Goal: Task Accomplishment & Management: Manage account settings

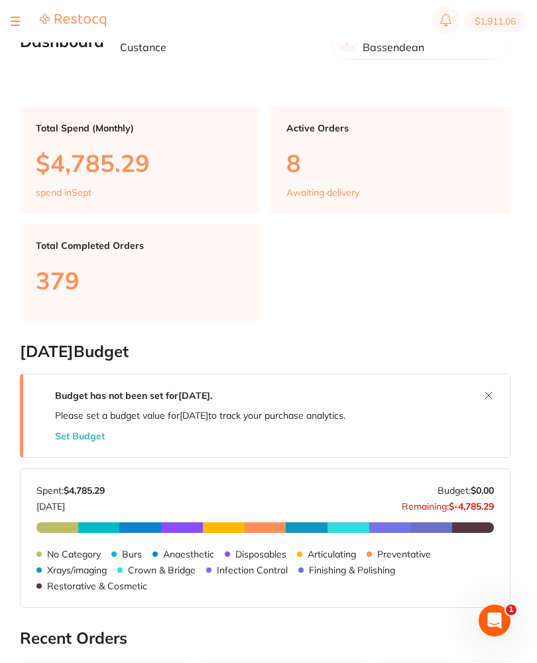
click at [8, 19] on section "$1,911.06" at bounding box center [268, 21] width 537 height 42
click at [17, 21] on button at bounding box center [15, 21] width 9 height 1
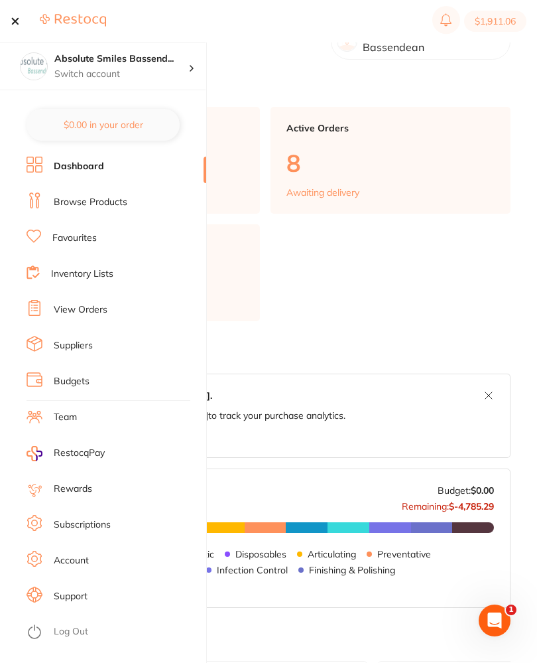
click at [97, 311] on link "View Orders" at bounding box center [81, 309] width 54 height 13
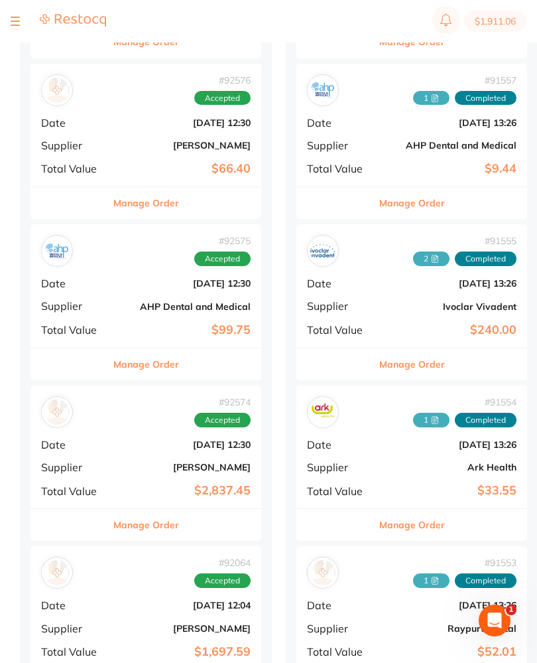
scroll to position [440, 0]
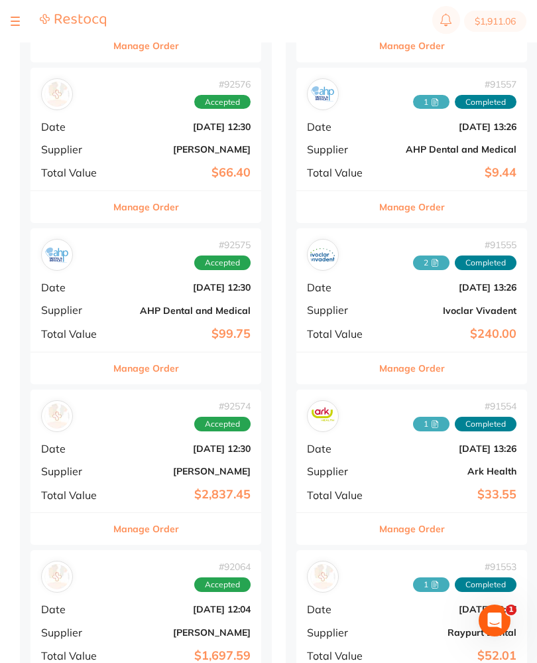
click at [120, 135] on div "# 92576 Accepted Date [DATE] 12:30 Supplier [PERSON_NAME] Total Value $66.40" at bounding box center [146, 129] width 231 height 123
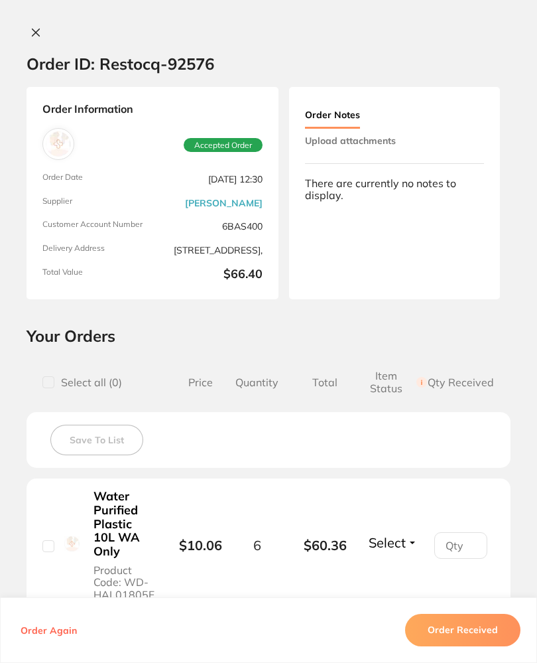
click at [426, 169] on div "Order Notes Upload attachments There are currently no notes to display." at bounding box center [394, 193] width 211 height 212
click at [395, 141] on button "Upload attachments" at bounding box center [350, 141] width 91 height 24
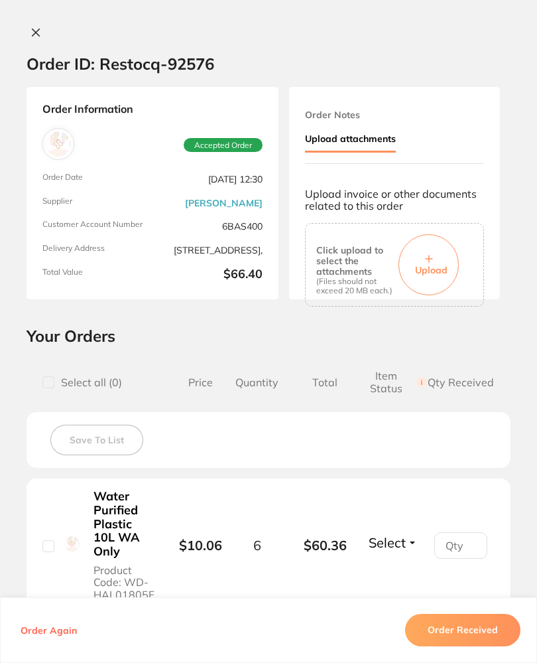
click at [435, 253] on button "Upload" at bounding box center [429, 264] width 60 height 61
click at [492, 646] on button "Order Received" at bounding box center [462, 630] width 115 height 32
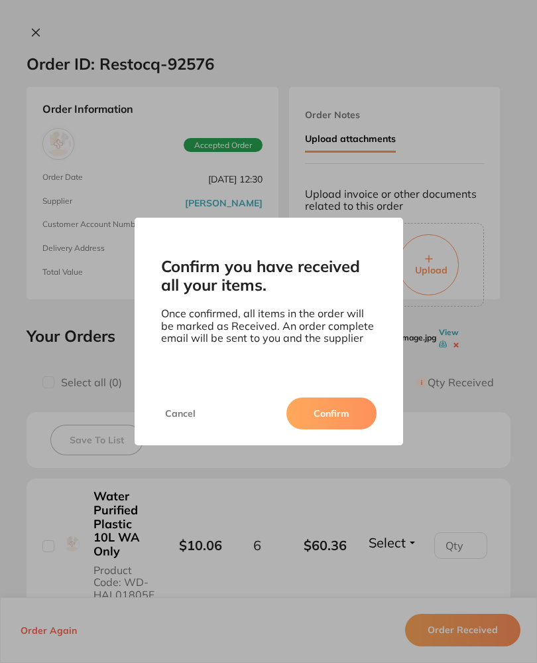
click at [352, 423] on button "Confirm" at bounding box center [332, 413] width 90 height 32
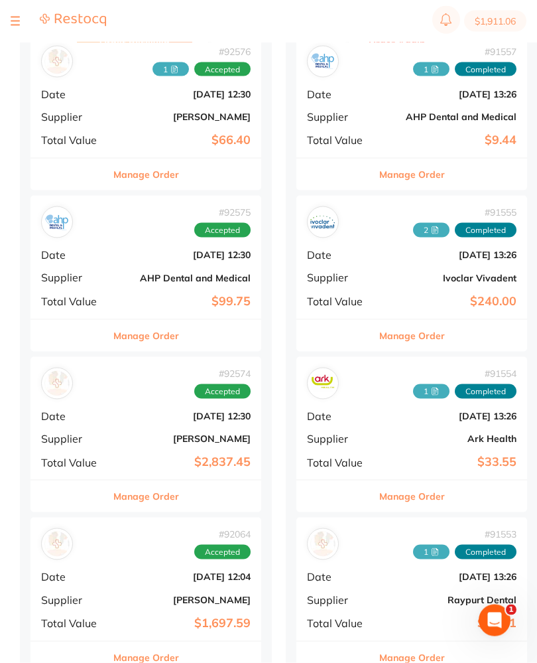
scroll to position [474, 0]
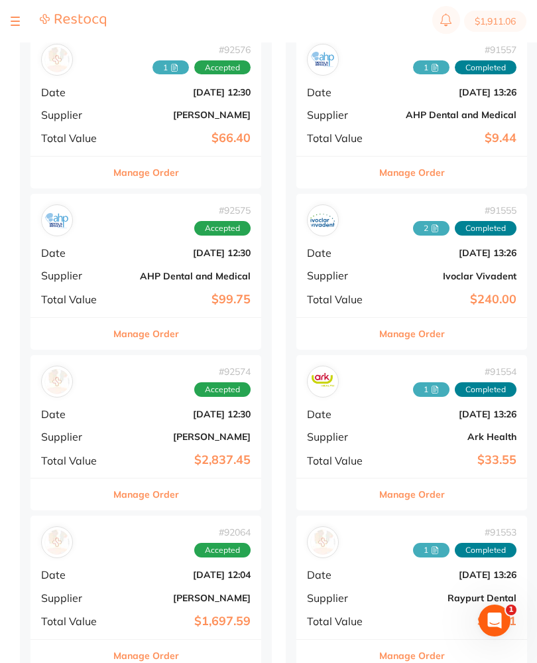
click at [121, 569] on b "[DATE] 12:04" at bounding box center [184, 574] width 133 height 11
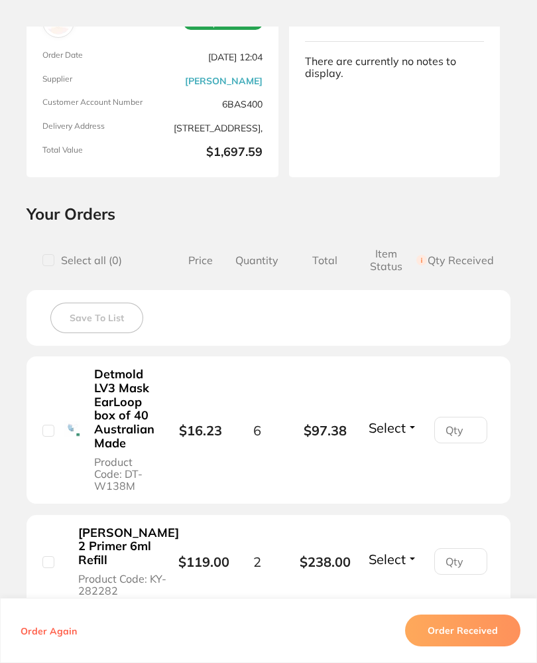
scroll to position [123, 0]
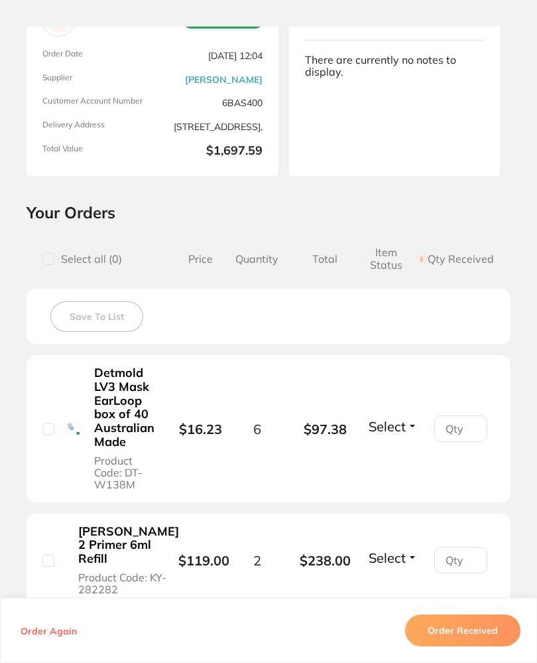
click at [409, 423] on button "Select" at bounding box center [393, 426] width 57 height 17
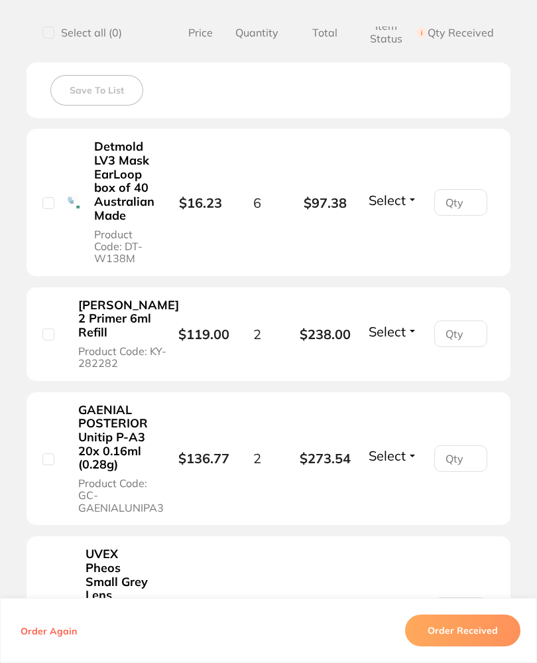
scroll to position [348, 0]
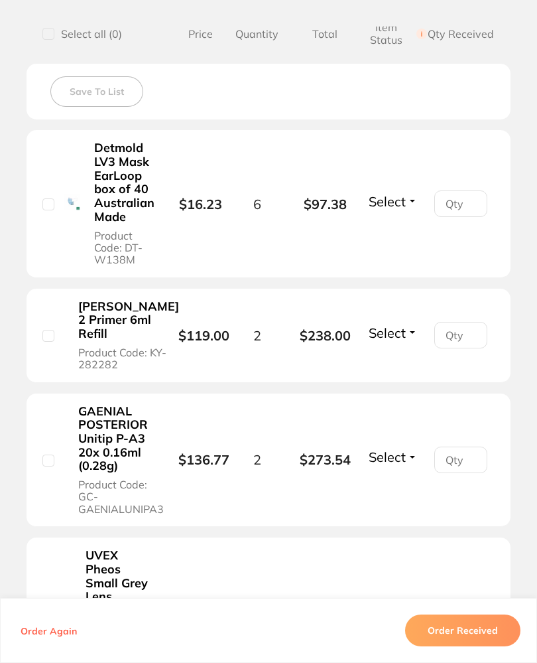
click at [401, 189] on span "Received" at bounding box center [393, 189] width 34 height 0
click at [393, 324] on span "Select" at bounding box center [387, 332] width 37 height 17
click at [402, 333] on span "Select" at bounding box center [387, 332] width 37 height 17
click at [404, 320] on span "Received" at bounding box center [393, 320] width 34 height 0
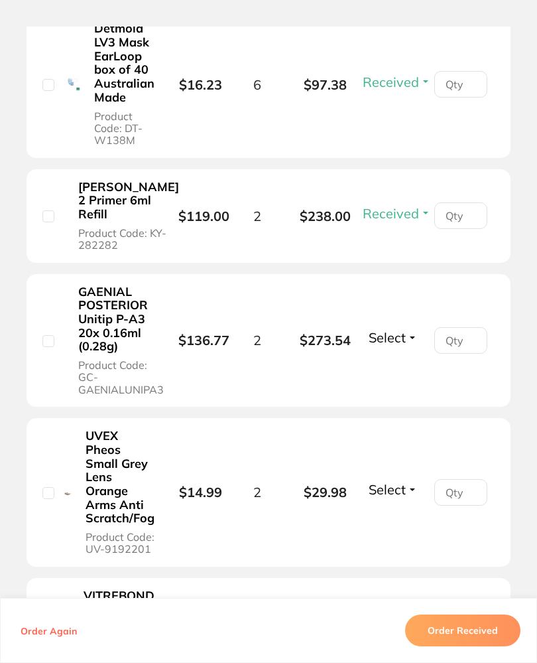
scroll to position [475, 0]
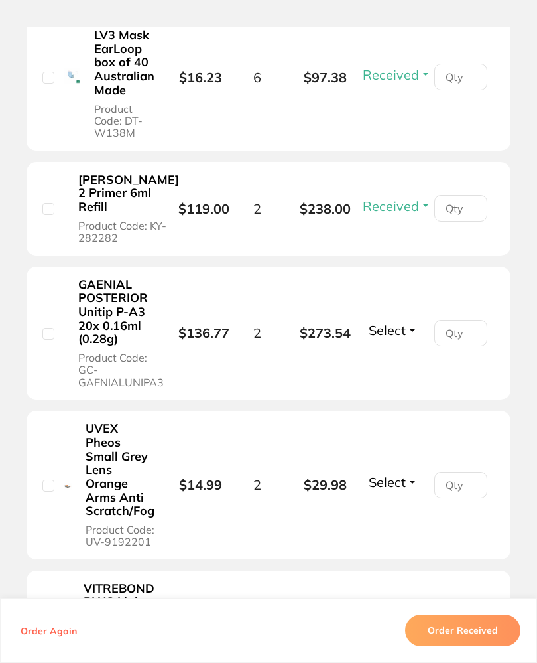
click at [397, 332] on span "Select" at bounding box center [387, 330] width 37 height 17
click at [407, 332] on button "Select" at bounding box center [393, 330] width 57 height 17
click at [408, 318] on span "Received" at bounding box center [393, 318] width 34 height 0
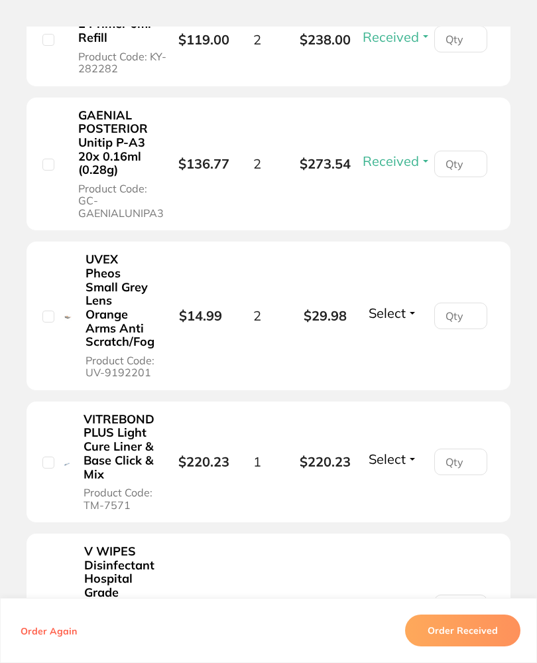
scroll to position [645, 0]
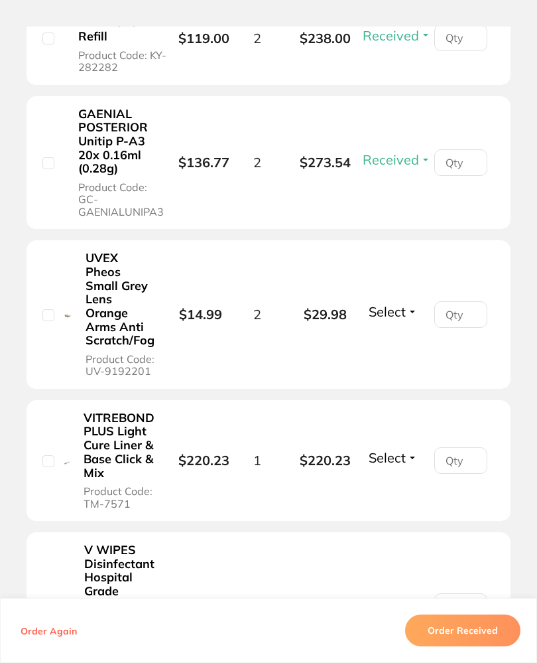
click at [404, 309] on span "Select" at bounding box center [387, 311] width 37 height 17
click at [403, 311] on span "Select" at bounding box center [387, 311] width 37 height 17
click at [403, 300] on span "Back Order" at bounding box center [393, 300] width 40 height 0
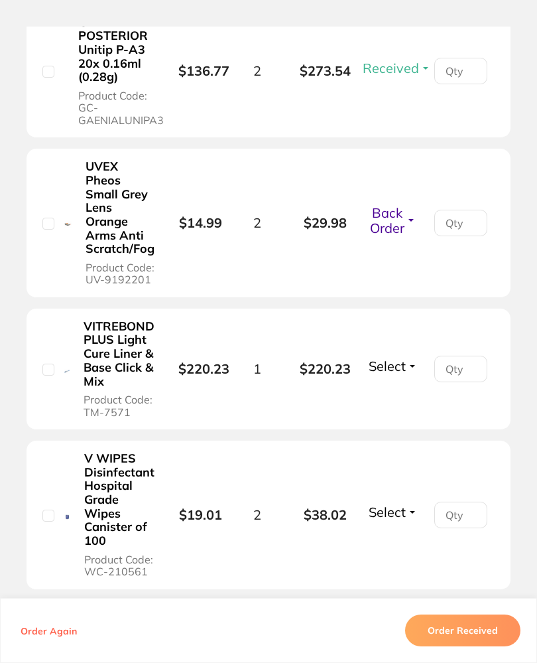
scroll to position [746, 0]
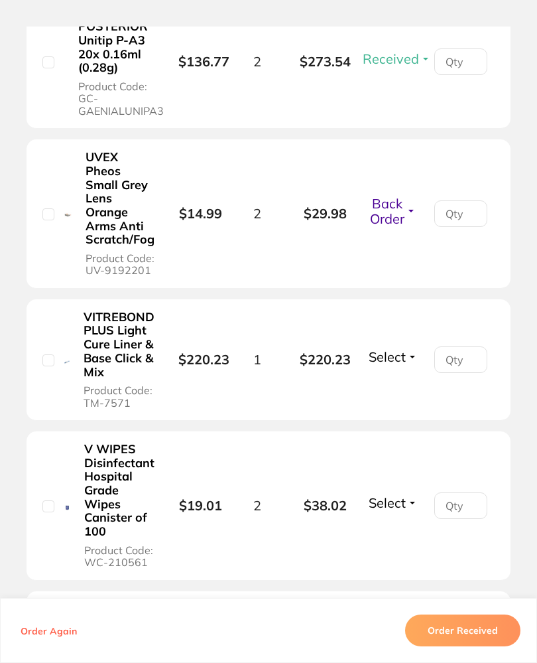
click at [395, 358] on span "Select" at bounding box center [387, 356] width 37 height 17
click at [403, 360] on span "Select" at bounding box center [387, 356] width 37 height 17
click at [403, 359] on span "Select" at bounding box center [387, 356] width 37 height 17
click at [401, 365] on span "Select" at bounding box center [387, 356] width 37 height 17
click at [405, 345] on span "Received" at bounding box center [393, 345] width 34 height 0
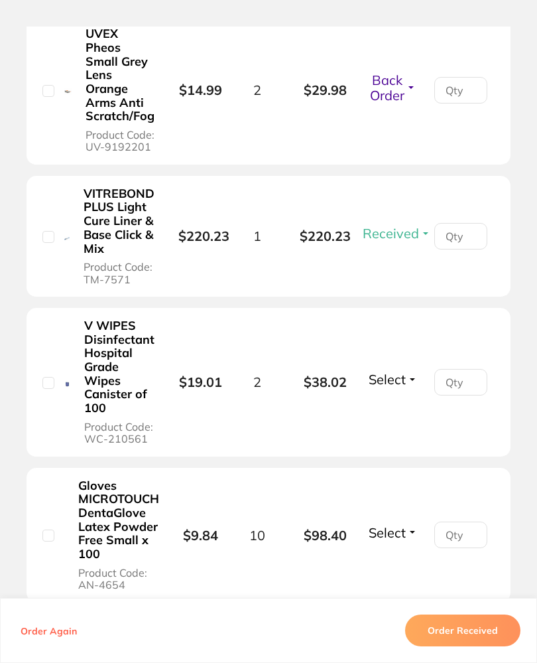
scroll to position [872, 0]
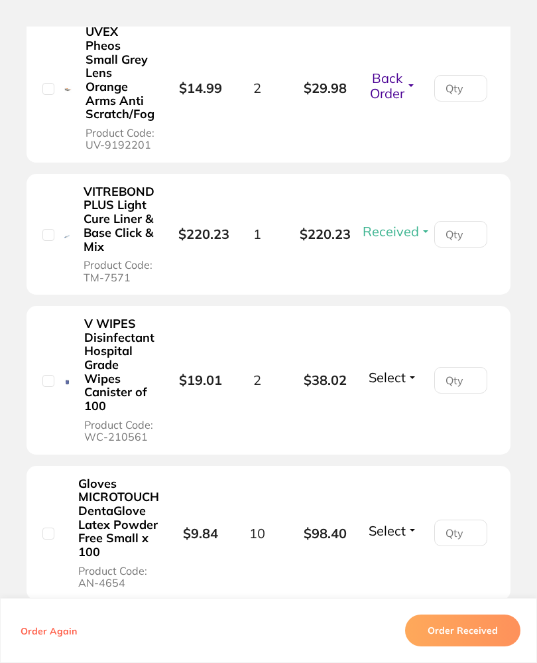
click at [398, 379] on span "Select" at bounding box center [387, 377] width 37 height 17
click at [408, 378] on button "Select" at bounding box center [393, 377] width 57 height 17
click at [405, 365] on span "Received" at bounding box center [393, 365] width 34 height 0
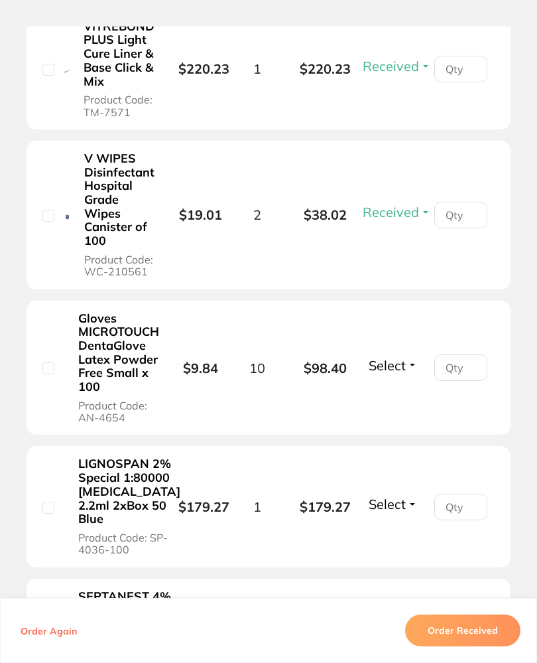
scroll to position [1050, 0]
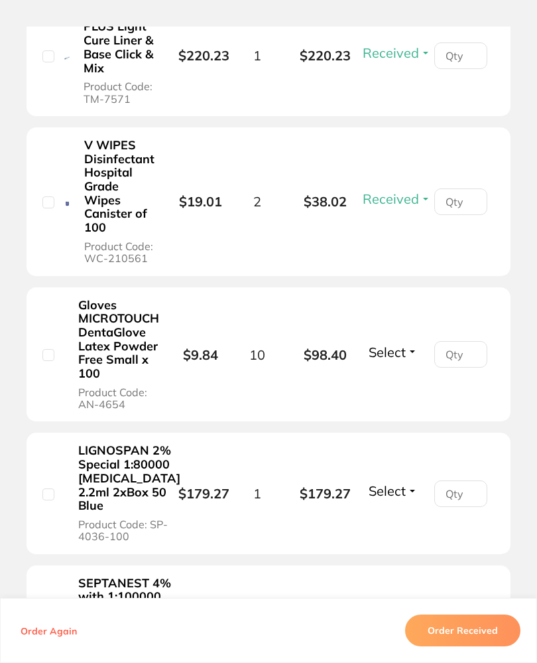
click at [404, 347] on span "Select" at bounding box center [387, 352] width 37 height 17
click at [404, 348] on span "Select" at bounding box center [387, 352] width 37 height 17
click at [404, 340] on span "Received" at bounding box center [393, 340] width 34 height 0
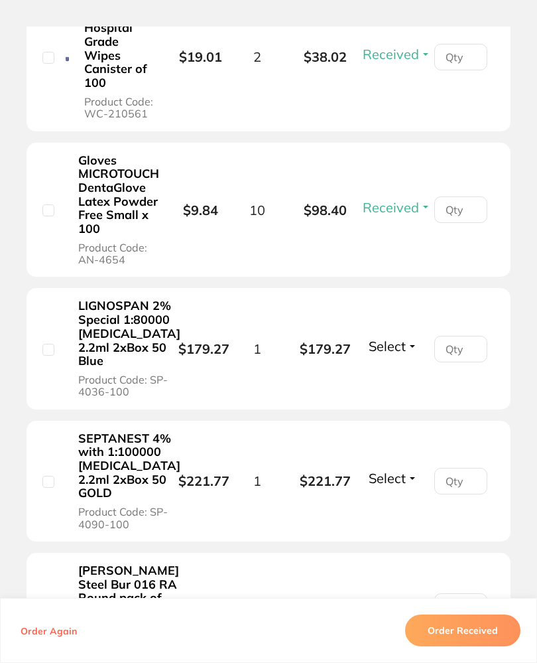
scroll to position [1197, 0]
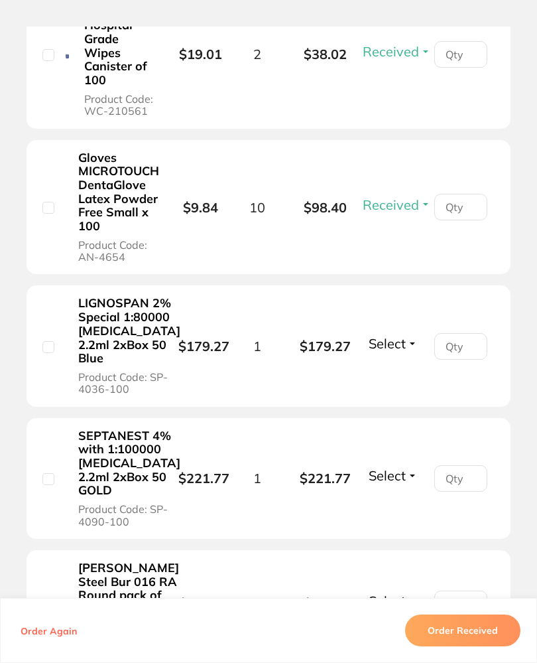
click at [392, 335] on span "Select" at bounding box center [387, 343] width 37 height 17
click at [397, 341] on span "Select" at bounding box center [387, 343] width 37 height 17
click at [408, 332] on span "Received" at bounding box center [393, 332] width 34 height 0
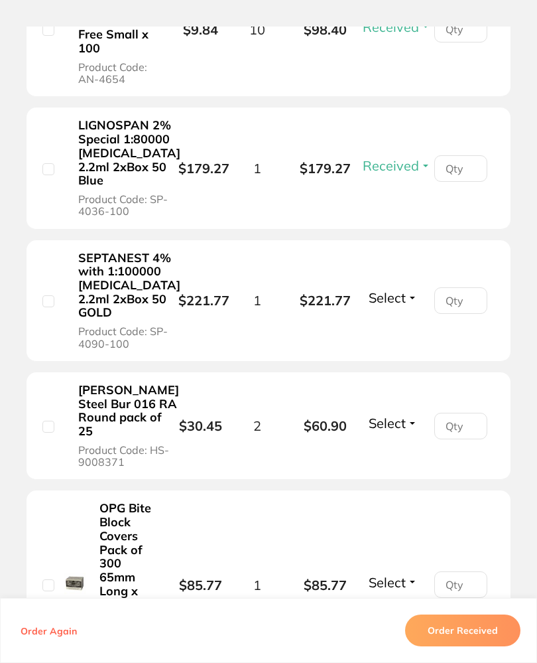
scroll to position [1378, 0]
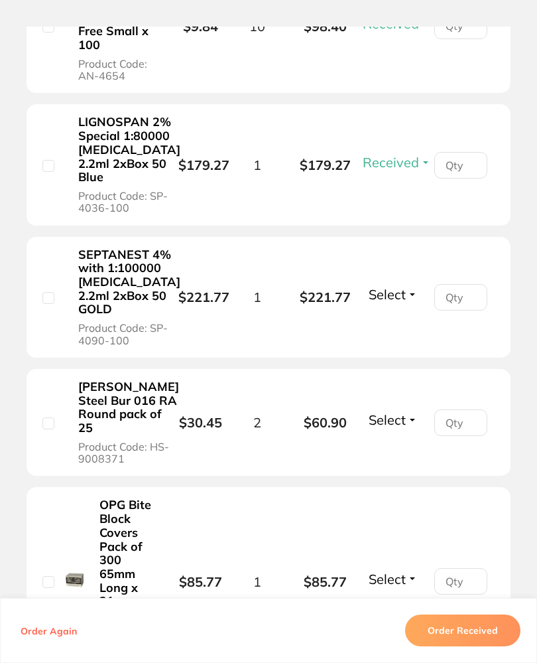
click at [408, 302] on button "Select" at bounding box center [393, 294] width 57 height 17
click at [403, 302] on span "Select" at bounding box center [387, 294] width 37 height 17
click at [403, 283] on span "Received" at bounding box center [393, 283] width 34 height 0
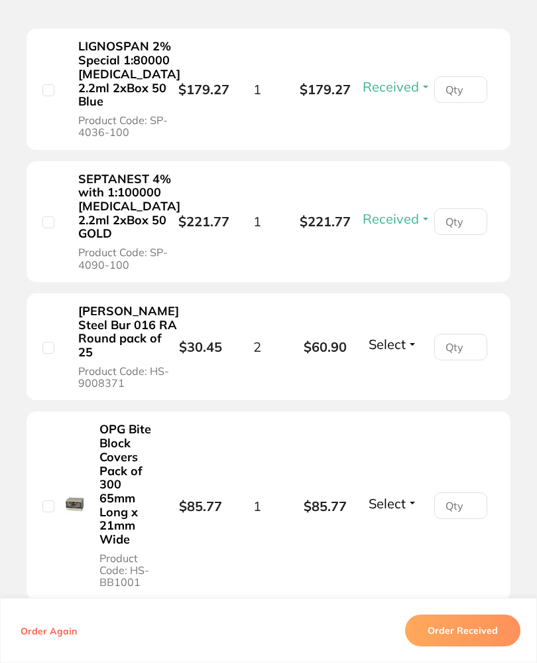
scroll to position [1508, 0]
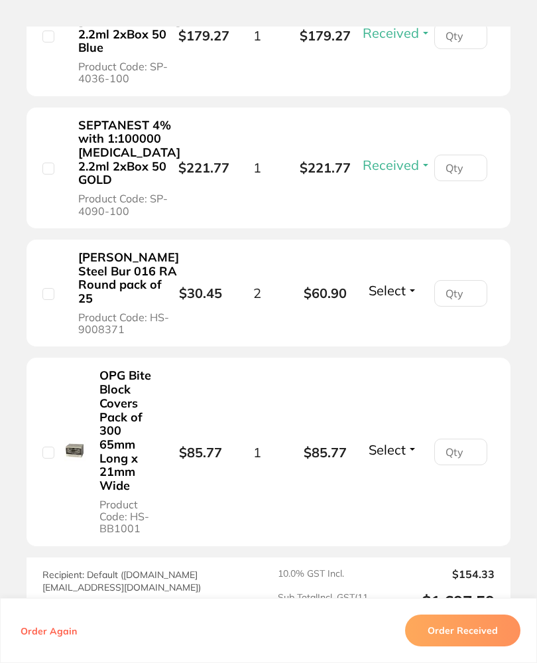
click at [401, 298] on span "Select" at bounding box center [387, 290] width 37 height 17
click at [393, 298] on span "Select" at bounding box center [387, 290] width 37 height 17
click at [405, 279] on span "Received" at bounding box center [393, 279] width 34 height 0
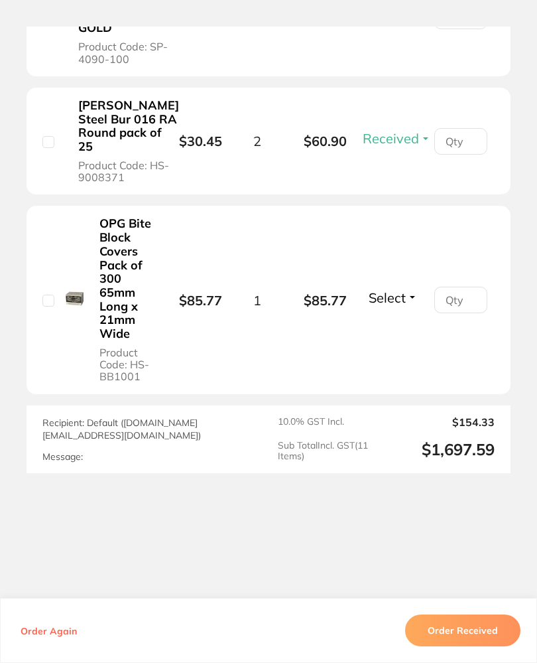
scroll to position [1661, 0]
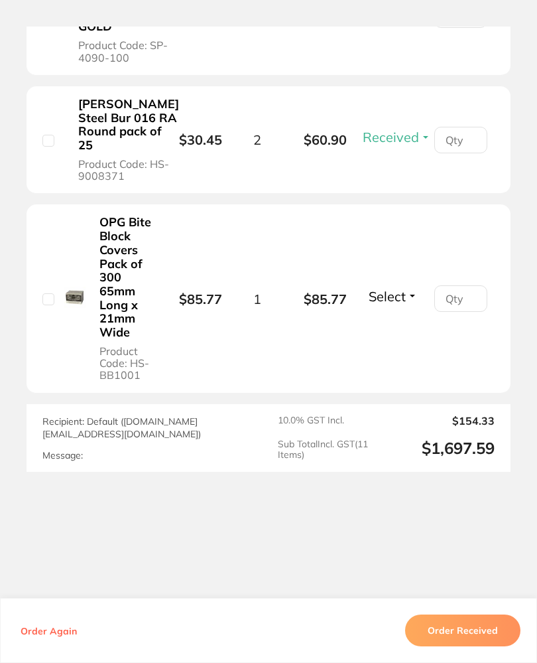
click at [398, 304] on span "Select" at bounding box center [387, 296] width 37 height 17
click at [395, 304] on span "Select" at bounding box center [387, 296] width 37 height 17
click at [399, 284] on span "Back Order" at bounding box center [393, 284] width 40 height 0
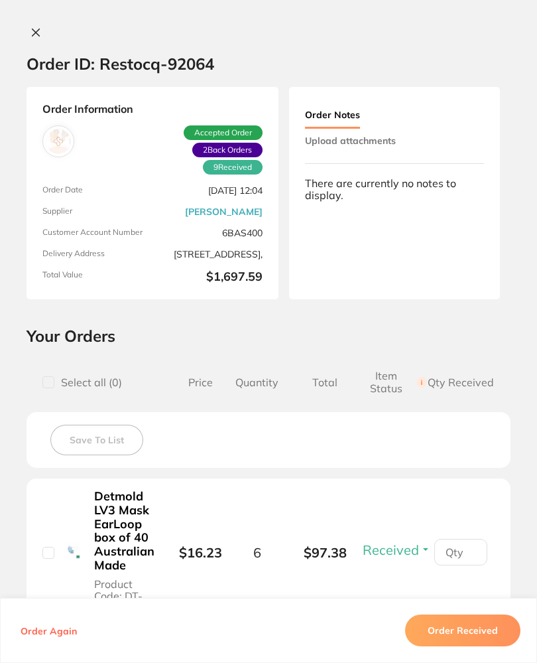
scroll to position [0, 0]
click at [379, 133] on button "Upload attachments" at bounding box center [350, 141] width 91 height 24
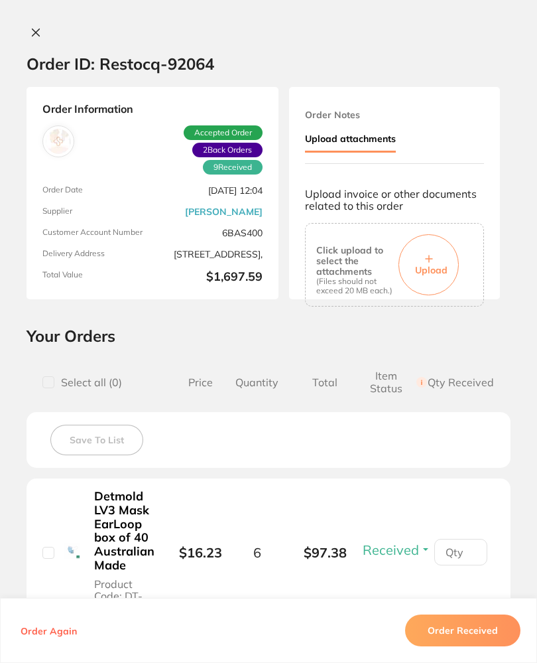
click at [427, 266] on span "Upload" at bounding box center [431, 270] width 33 height 12
click at [443, 264] on span "Upload" at bounding box center [431, 270] width 33 height 12
click at [434, 264] on span "Upload" at bounding box center [431, 270] width 33 height 12
click at [444, 269] on span "Upload" at bounding box center [431, 270] width 33 height 12
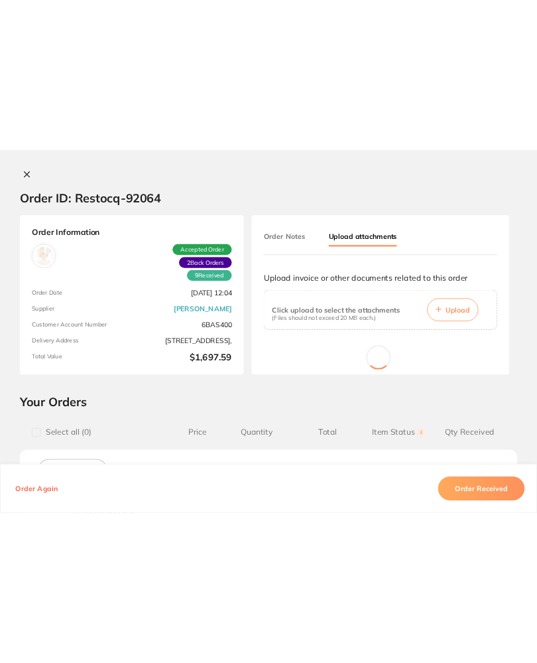
scroll to position [474, 0]
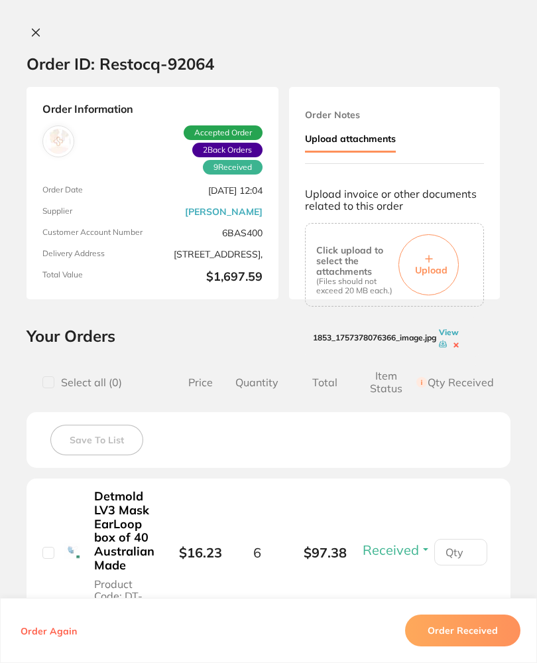
click at [27, 21] on div "Order ID: Restocq- 92064 Order Information 9 Received 2 Back Orders Accepted Or…" at bounding box center [268, 331] width 537 height 663
click at [34, 31] on icon at bounding box center [36, 32] width 7 height 7
